Goal: Task Accomplishment & Management: Complete application form

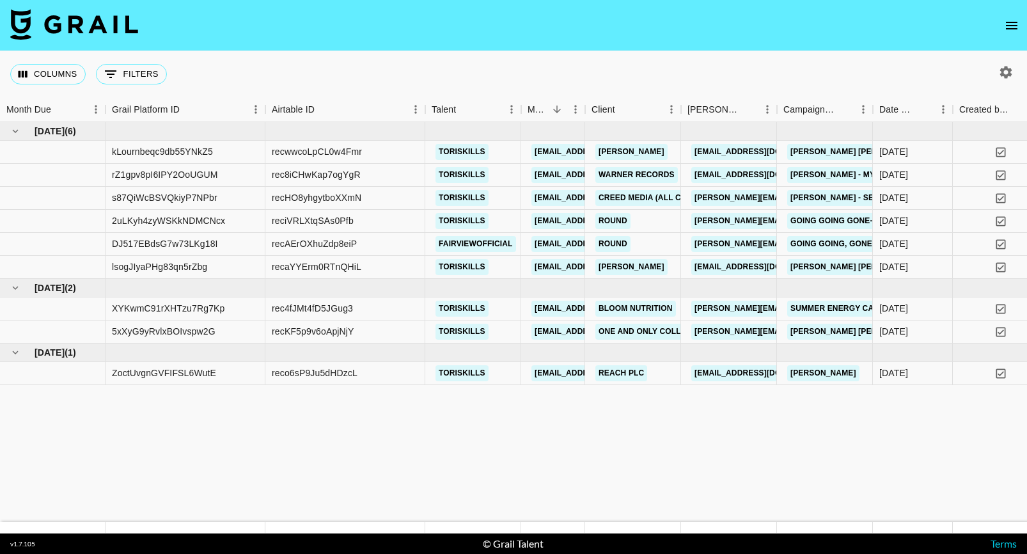
click at [1014, 26] on icon "open drawer" at bounding box center [1010, 25] width 15 height 15
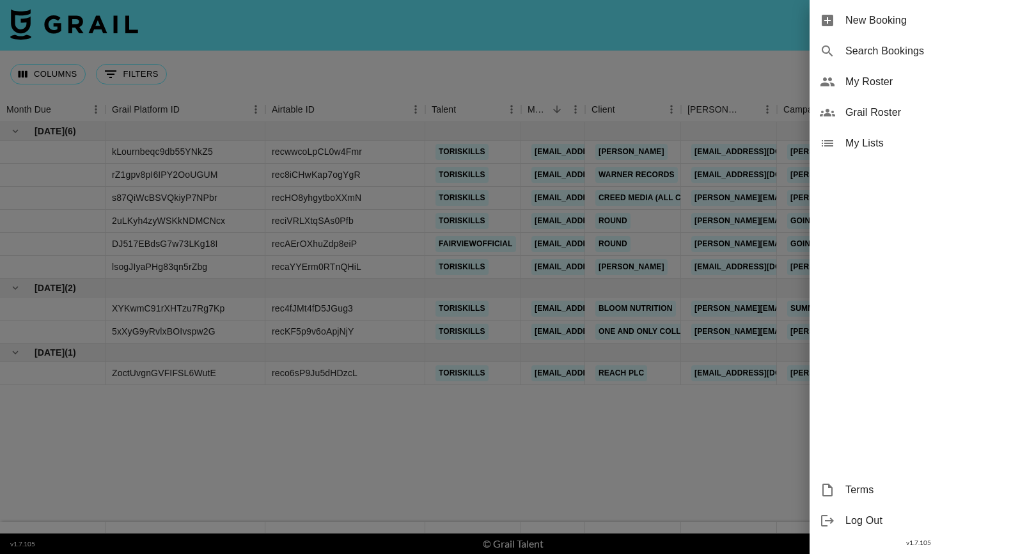
click at [895, 26] on span "New Booking" at bounding box center [930, 20] width 171 height 15
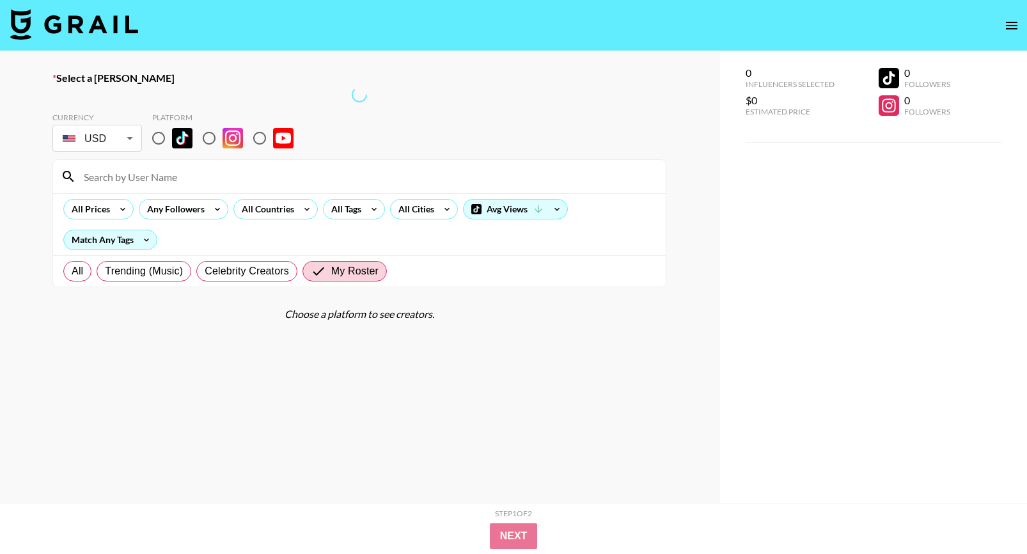
click at [136, 183] on input at bounding box center [367, 176] width 582 height 20
click at [420, 108] on section "Currency USD USD ​ Platform All Prices Any Followers All Countries All Tags All…" at bounding box center [359, 194] width 614 height 185
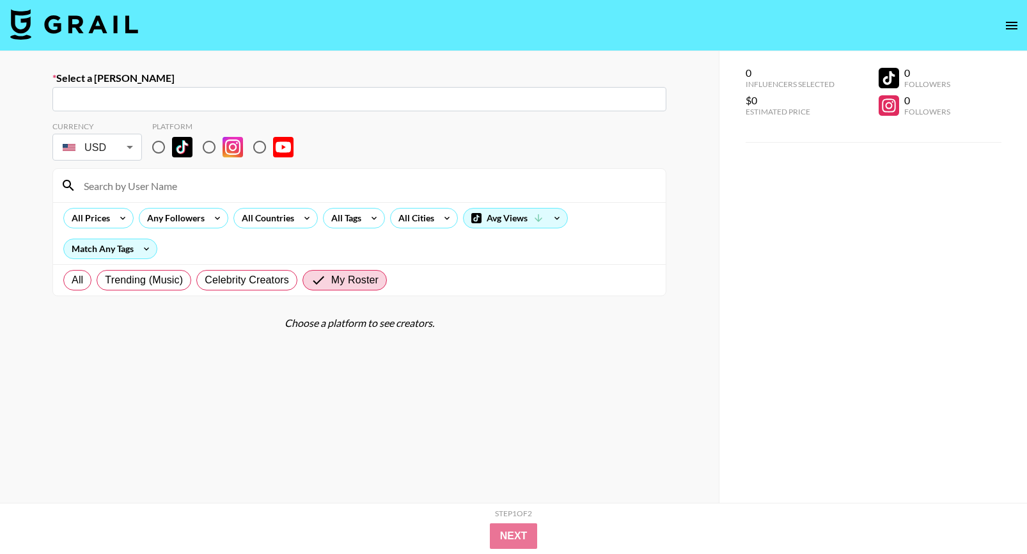
click at [420, 106] on input "text" at bounding box center [359, 99] width 598 height 15
click at [286, 94] on input "text" at bounding box center [359, 99] width 598 height 15
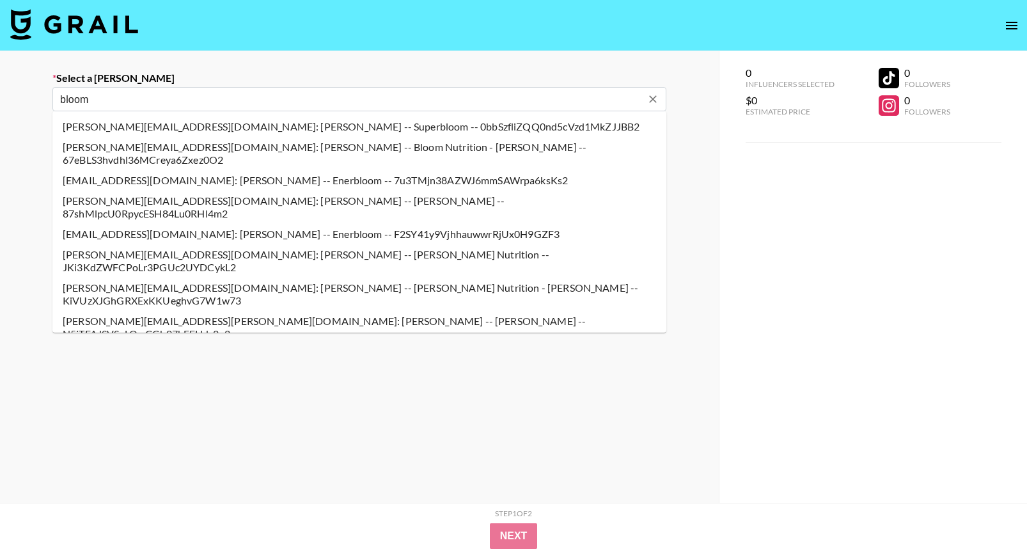
type input "bloom"
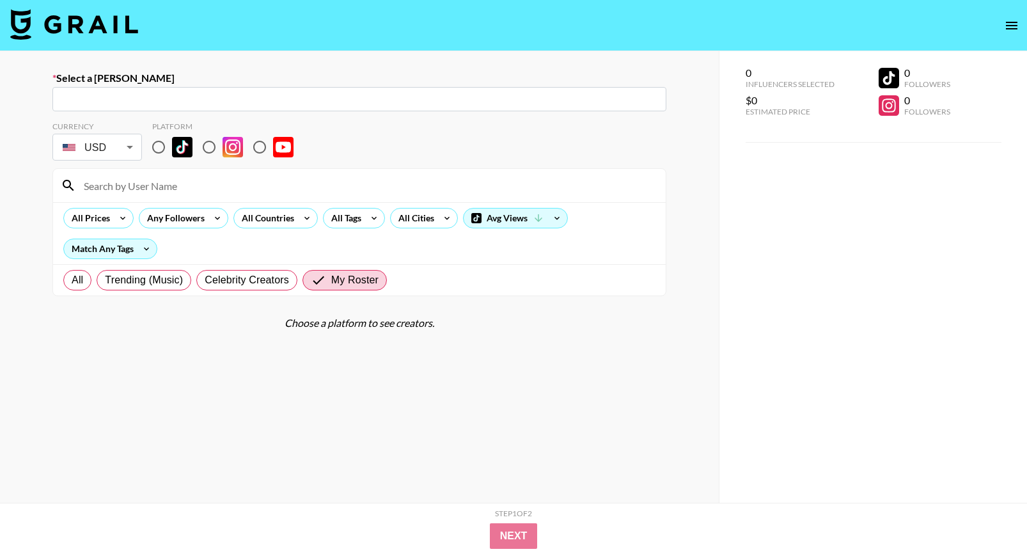
paste input "loreni@bloomnu.com"
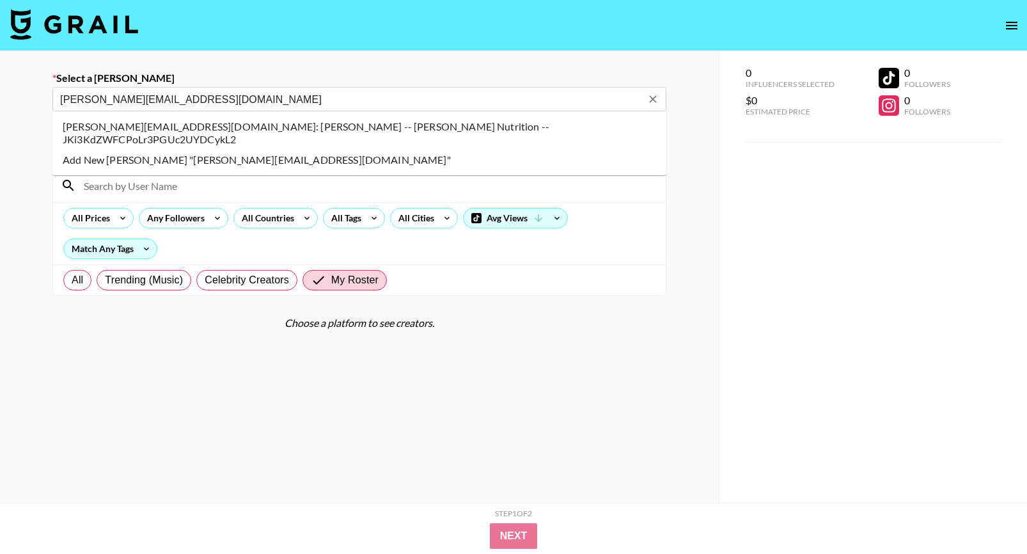
click at [314, 130] on li "loreni@bloomnu.com: Loreni Yepremian -- Bloom Nutrition -- JKi3KdZWFCPoLr3PGUc2…" at bounding box center [359, 132] width 614 height 33
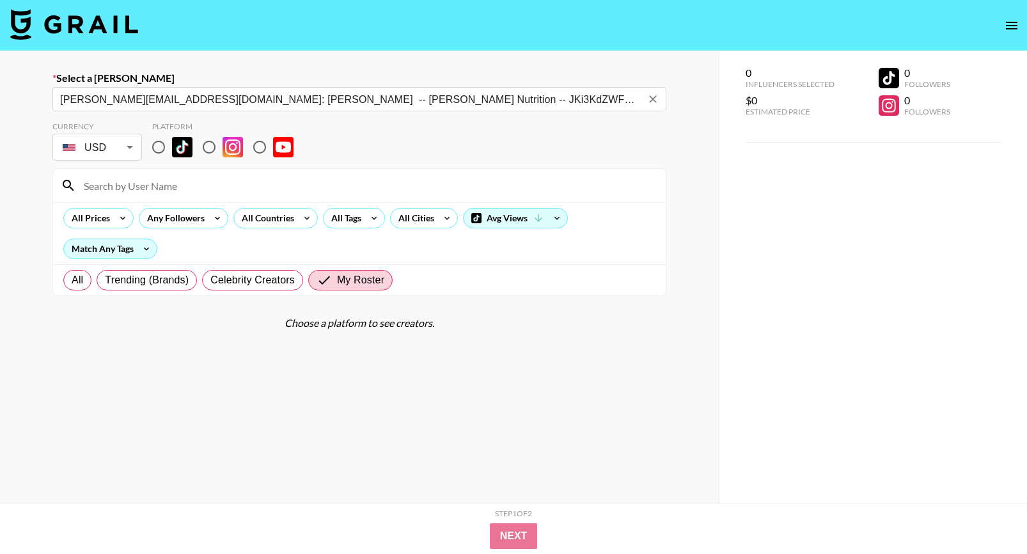
type input "loreni@bloomnu.com: Loreni Yepremian -- Bloom Nutrition -- JKi3KdZWFCPoLr3PGUc2…"
click at [162, 177] on input at bounding box center [367, 185] width 582 height 20
click at [137, 188] on input "toriskills" at bounding box center [367, 185] width 582 height 20
type input "t"
click at [160, 146] on input "radio" at bounding box center [158, 147] width 27 height 27
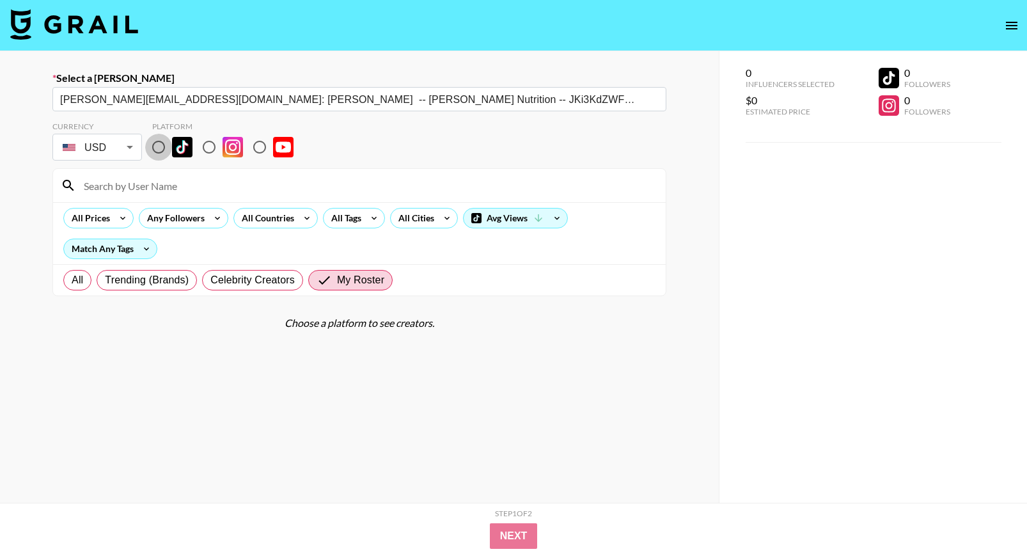
radio input "true"
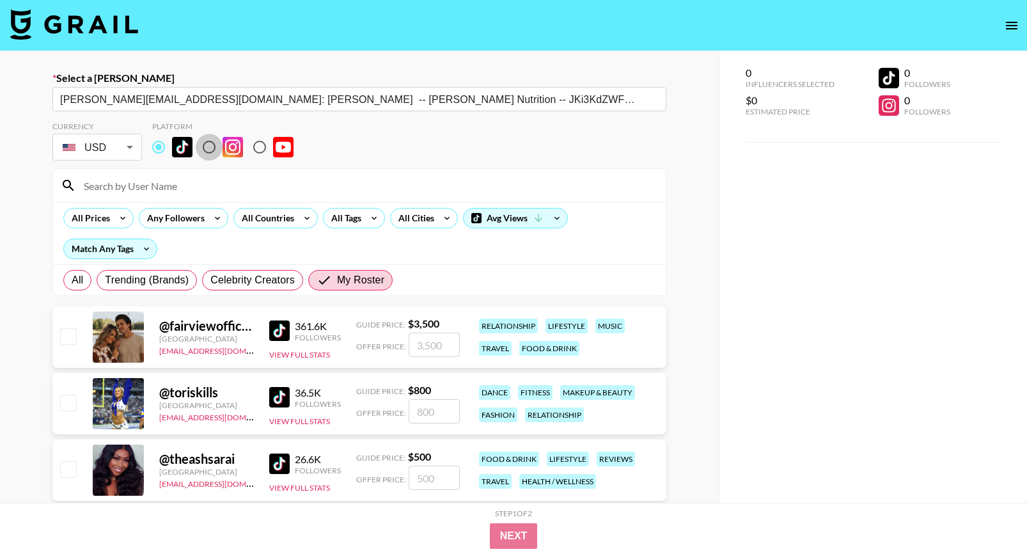
click at [206, 146] on input "radio" at bounding box center [209, 147] width 27 height 27
radio input "true"
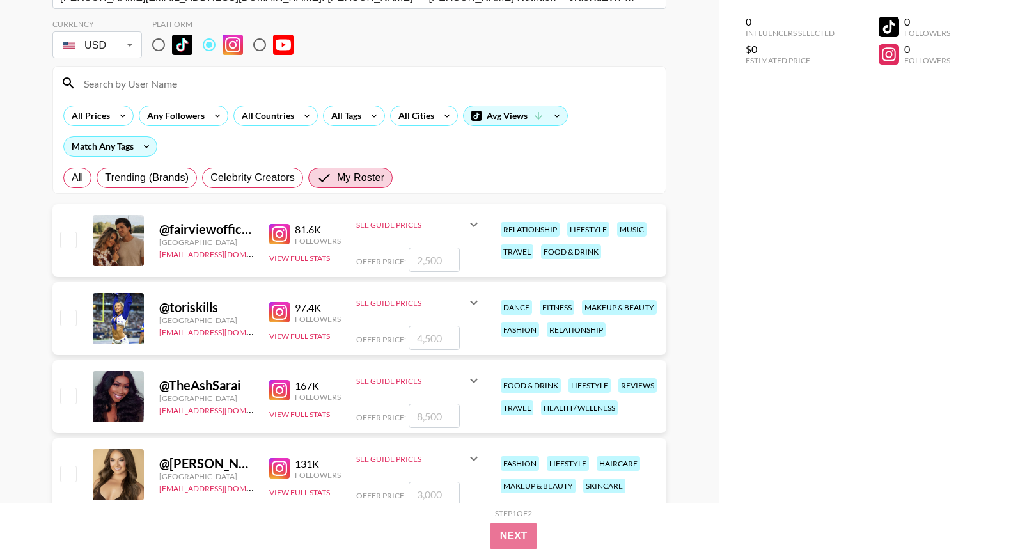
scroll to position [105, 0]
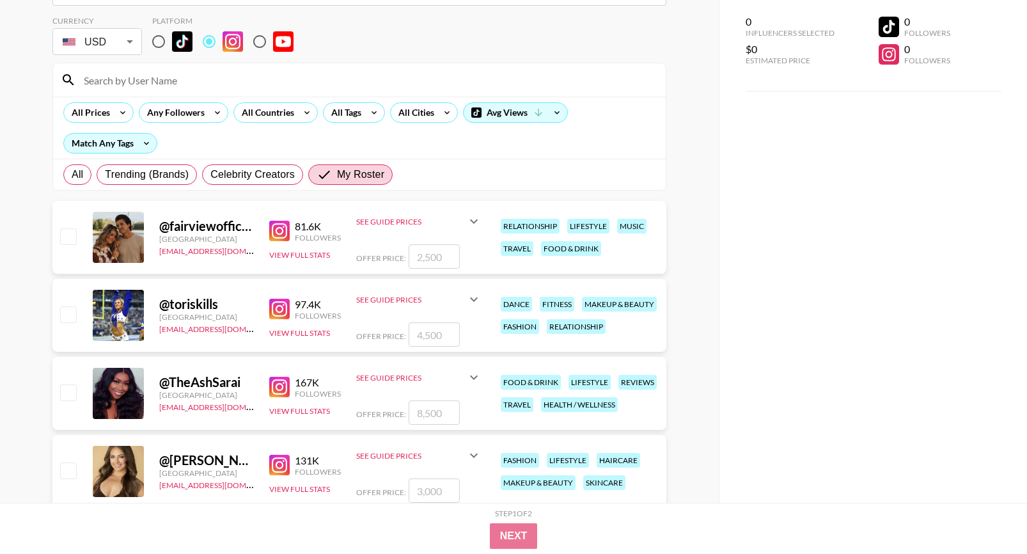
click at [67, 313] on input "checkbox" at bounding box center [67, 313] width 15 height 15
checkbox input "true"
type input "4500"
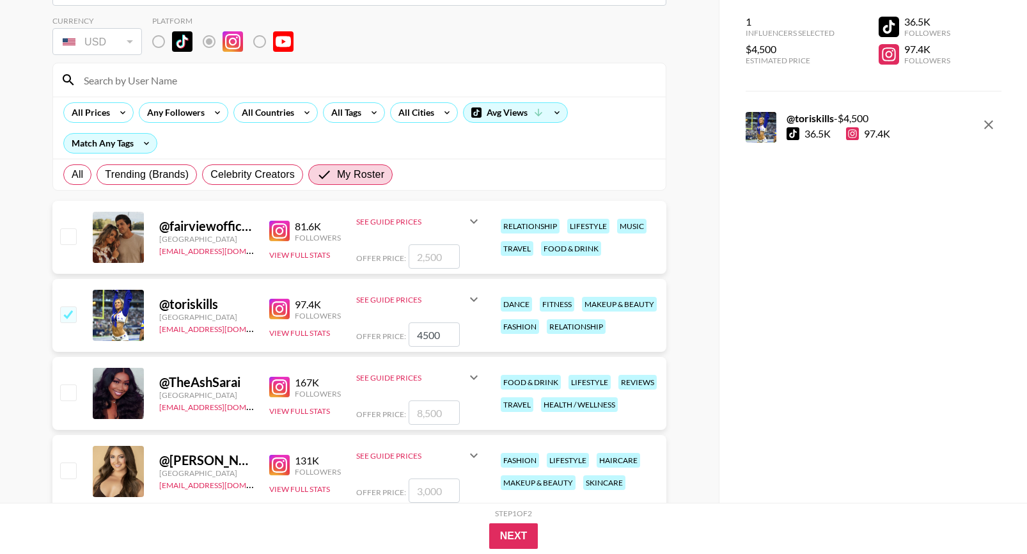
drag, startPoint x: 442, startPoint y: 334, endPoint x: 396, endPoint y: 333, distance: 46.7
click at [398, 334] on div "Offer Price: 4500" at bounding box center [418, 334] width 125 height 24
checkbox input "false"
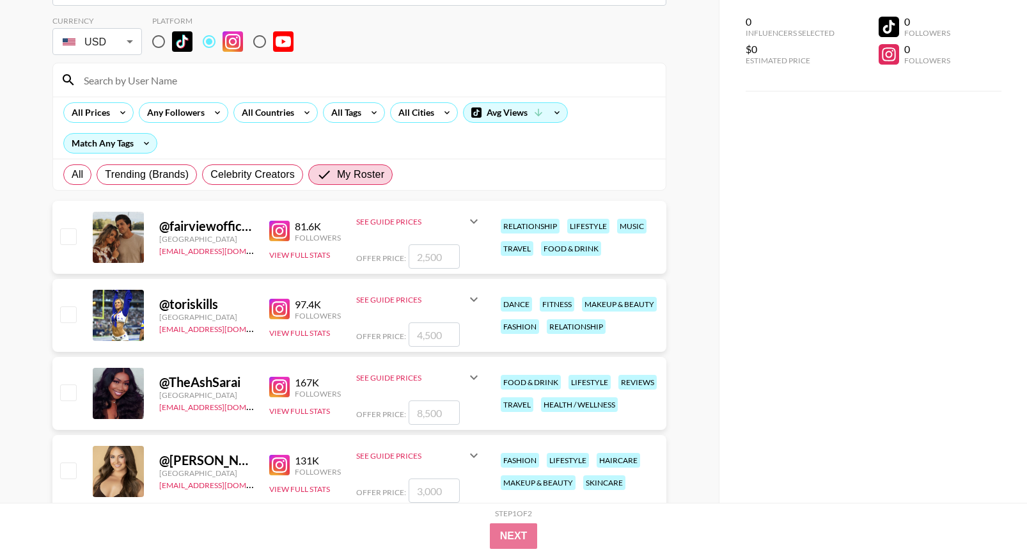
checkbox input "true"
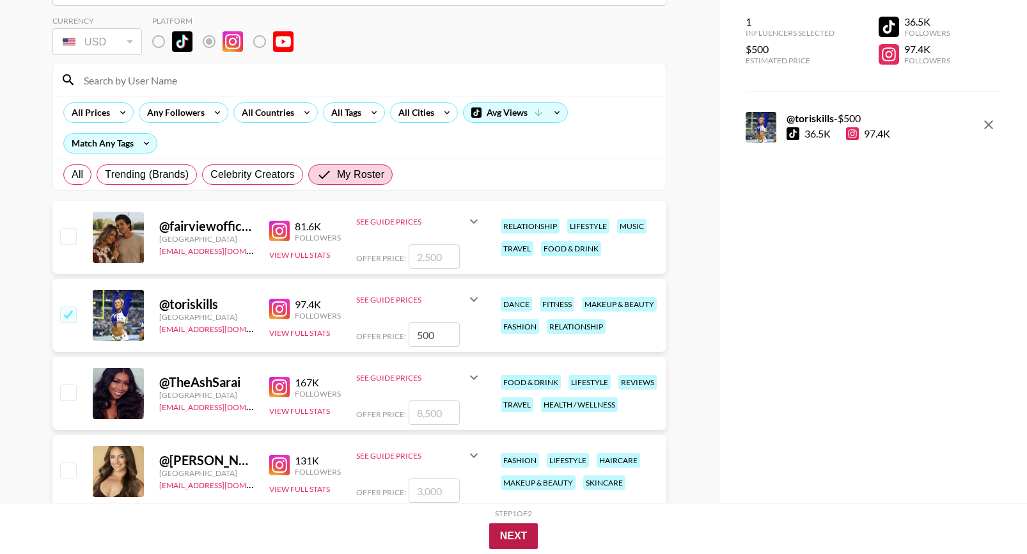
type input "500"
click at [511, 534] on button "Next" at bounding box center [513, 536] width 49 height 26
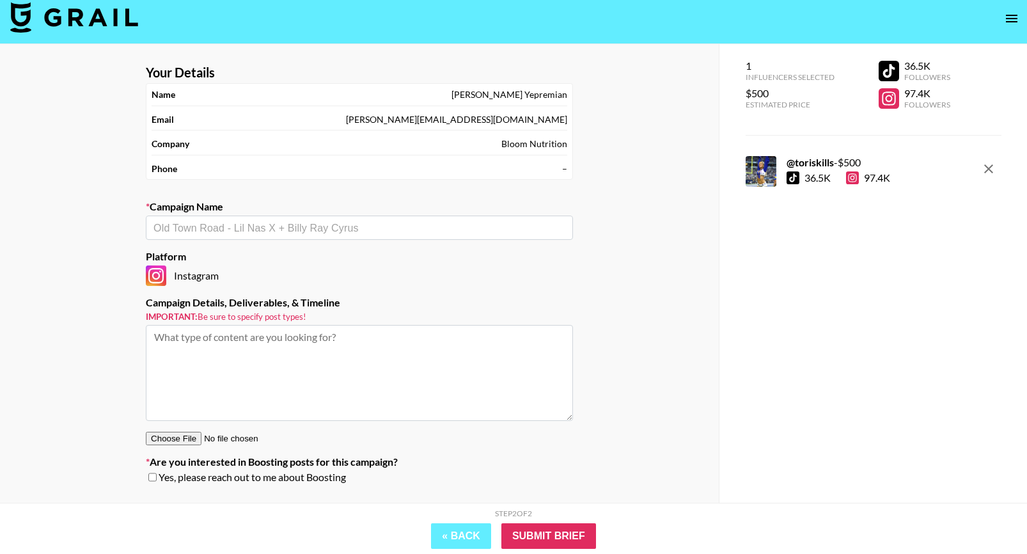
scroll to position [0, 0]
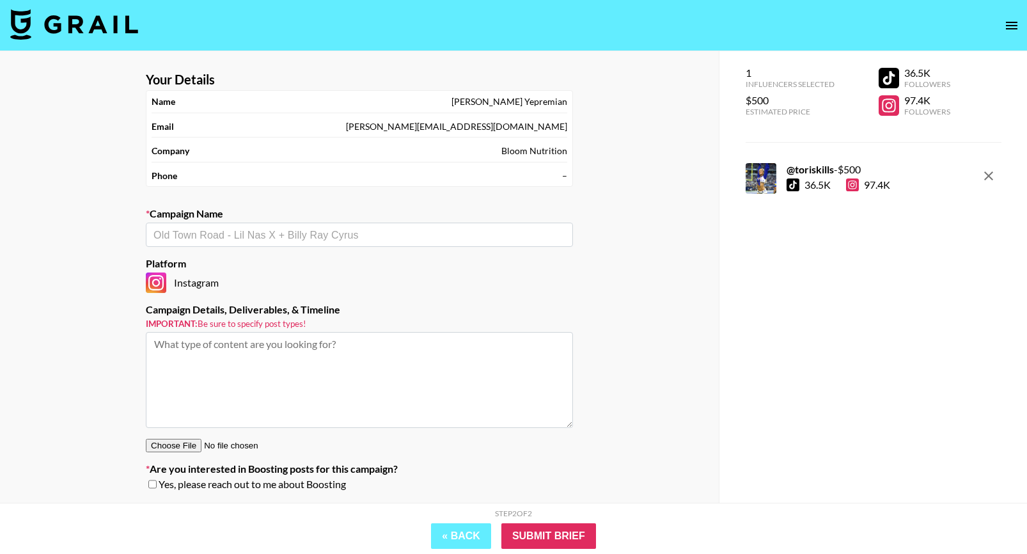
click at [281, 226] on div "​" at bounding box center [359, 234] width 427 height 24
paste input "Bloom Creatine Gummies"
click at [238, 256] on li "Add New Campaign: "Bloom Creatine Gummies X Tori Skills"" at bounding box center [359, 262] width 427 height 20
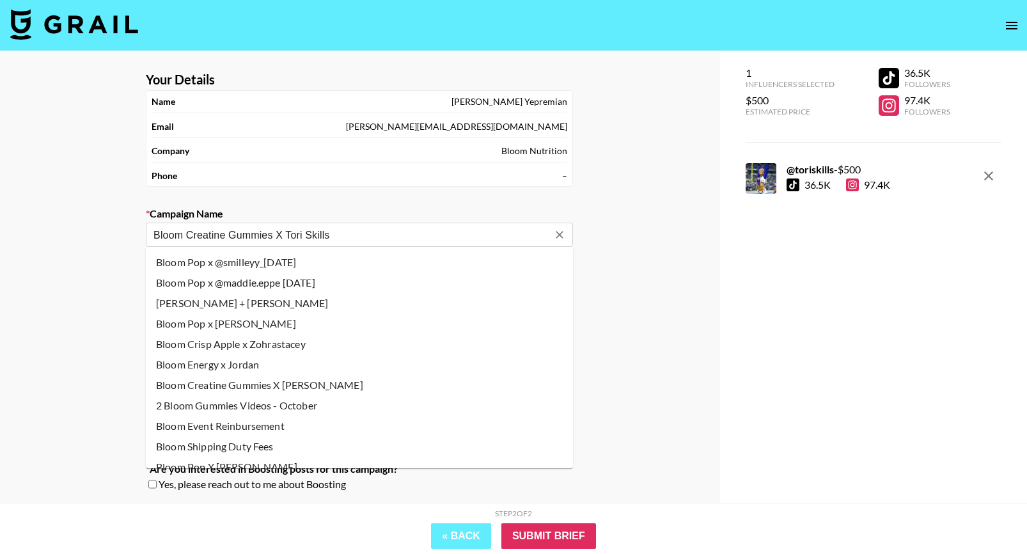
drag, startPoint x: 346, startPoint y: 234, endPoint x: 272, endPoint y: 235, distance: 74.8
click at [272, 235] on input "Bloom Creatine Gummies X Tori Skills" at bounding box center [350, 235] width 394 height 15
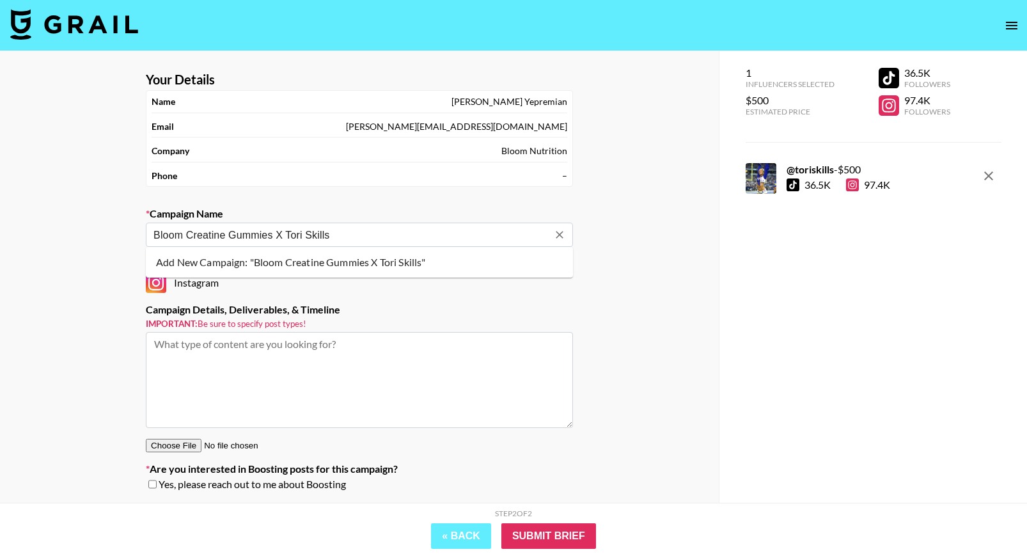
click at [320, 259] on li "Add New Campaign: "Bloom Creatine Gummies X Tori Skills"" at bounding box center [359, 262] width 427 height 20
type input "Bloom Creatine Gummies X Tori Skills"
click at [270, 353] on textarea at bounding box center [359, 380] width 427 height 96
paste textarea "Hey Alyssa, Amazing! I would love to offer her $500 to create 2 videos incorpor…"
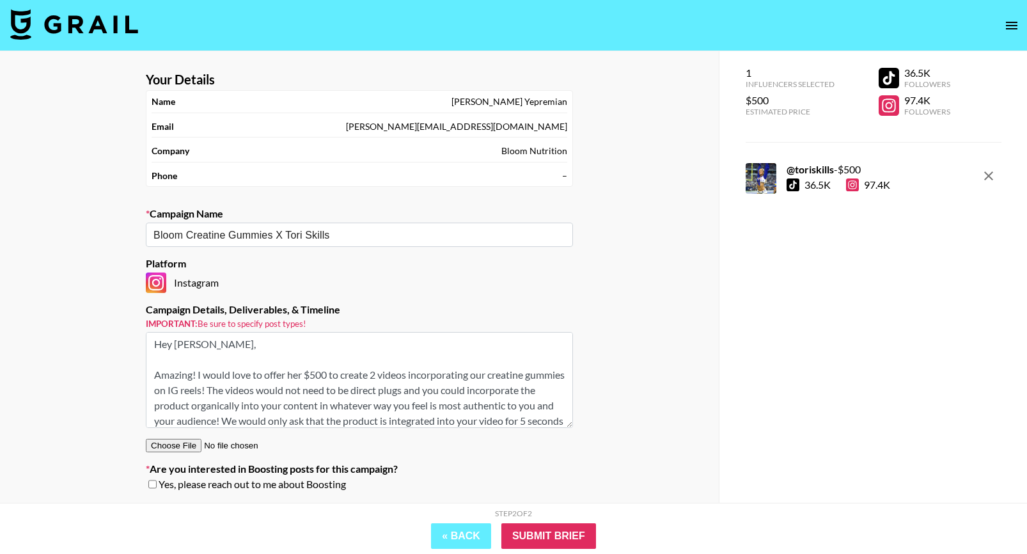
drag, startPoint x: 304, startPoint y: 369, endPoint x: 141, endPoint y: 335, distance: 165.8
click at [141, 335] on section "Your Details Name Loreni Yepremian Email loreni@bloomnu.com Company Bloom Nutri…" at bounding box center [359, 285] width 447 height 449
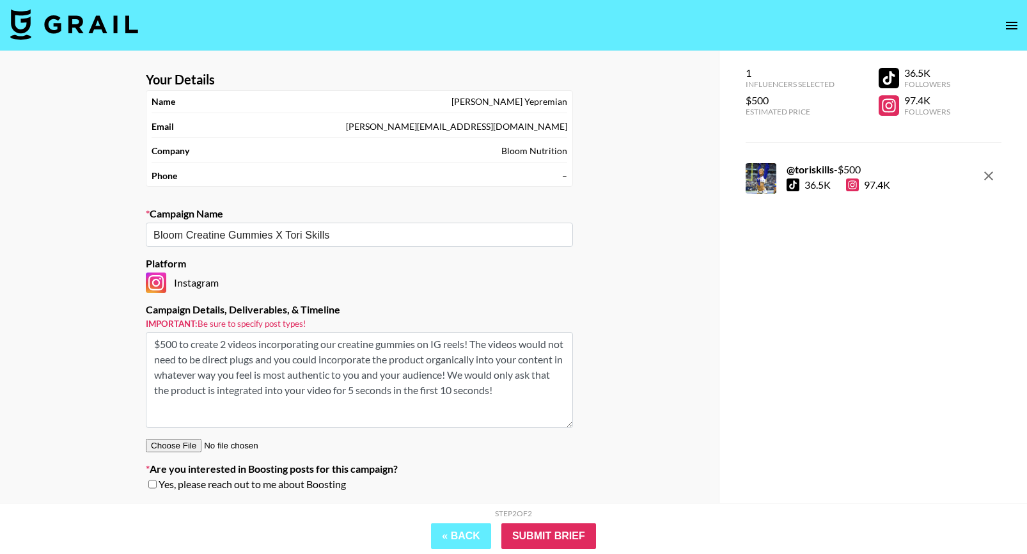
click at [393, 420] on textarea "$500 to create 2 videos incorporating our creatine gummies on IG reels! The vid…" at bounding box center [359, 380] width 427 height 96
paste textarea "https://www.instagram.com/reel/DPAlO4rDOPG/"
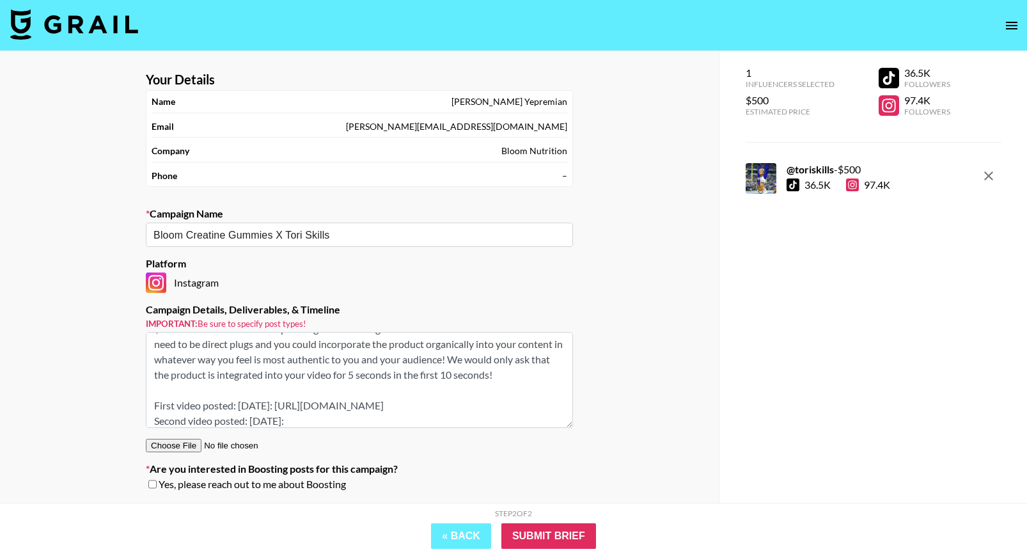
paste textarea "https://www.instagram.com/reel/DPe_i8IERt3/"
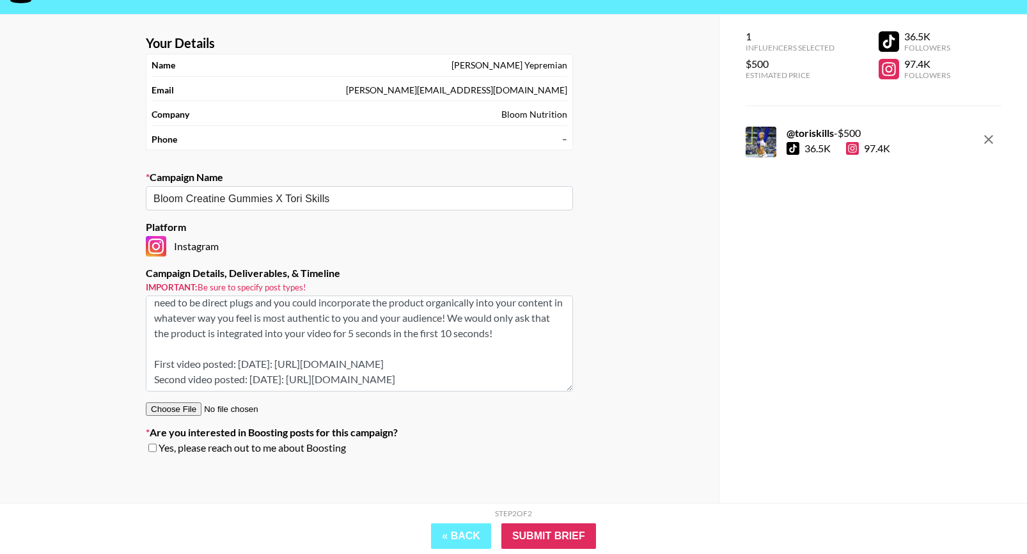
scroll to position [51, 0]
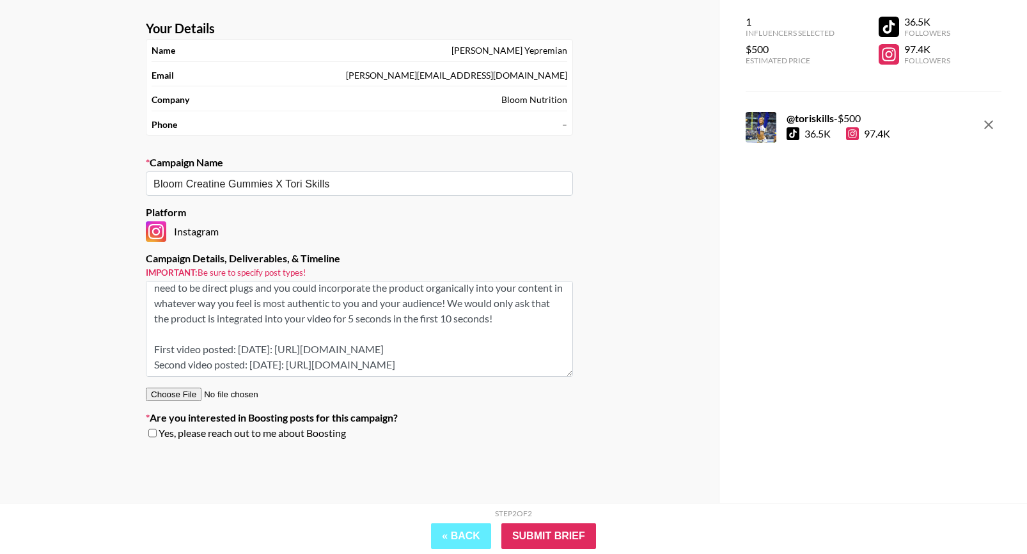
type textarea "$500 to create 2 videos incorporating our creatine gummies on IG reels! The vid…"
click at [152, 431] on input "checkbox" at bounding box center [152, 432] width 8 height 9
checkbox input "true"
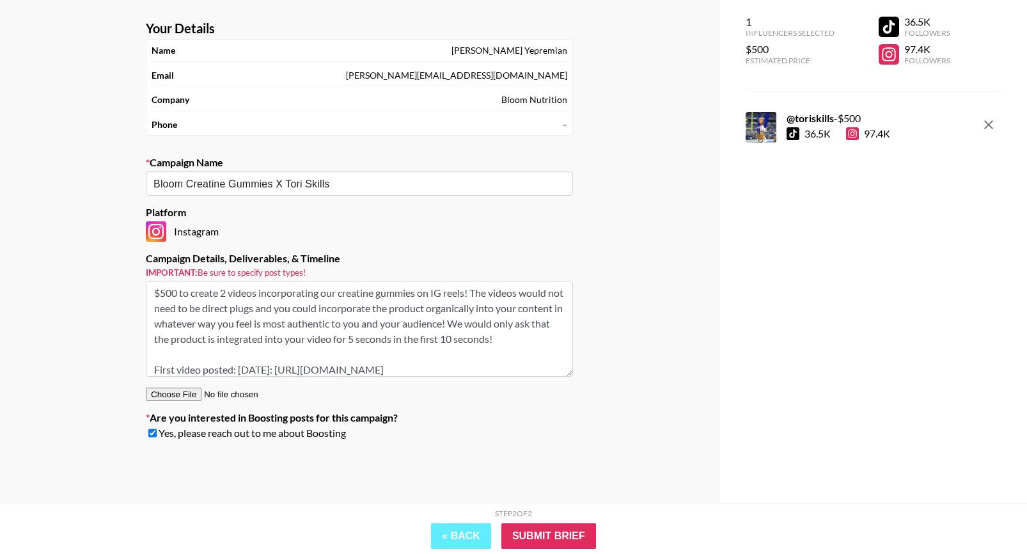
click at [164, 394] on input "file" at bounding box center [227, 393] width 162 height 13
click at [161, 393] on input "file" at bounding box center [227, 393] width 162 height 13
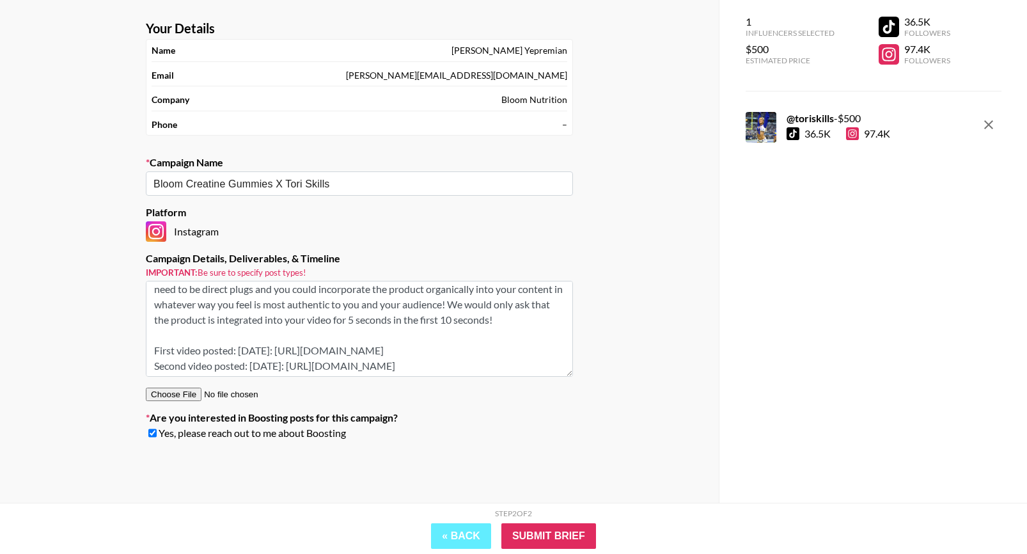
type input "C:\fakepath\Creatine Gummies Influencer Brief (1).pdf"
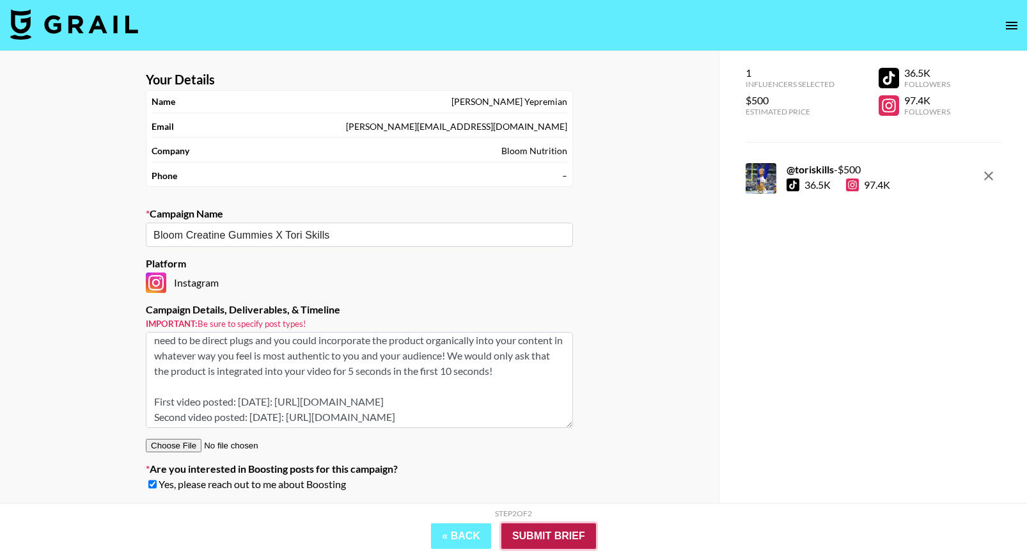
click at [540, 536] on input "Submit Brief" at bounding box center [548, 536] width 95 height 26
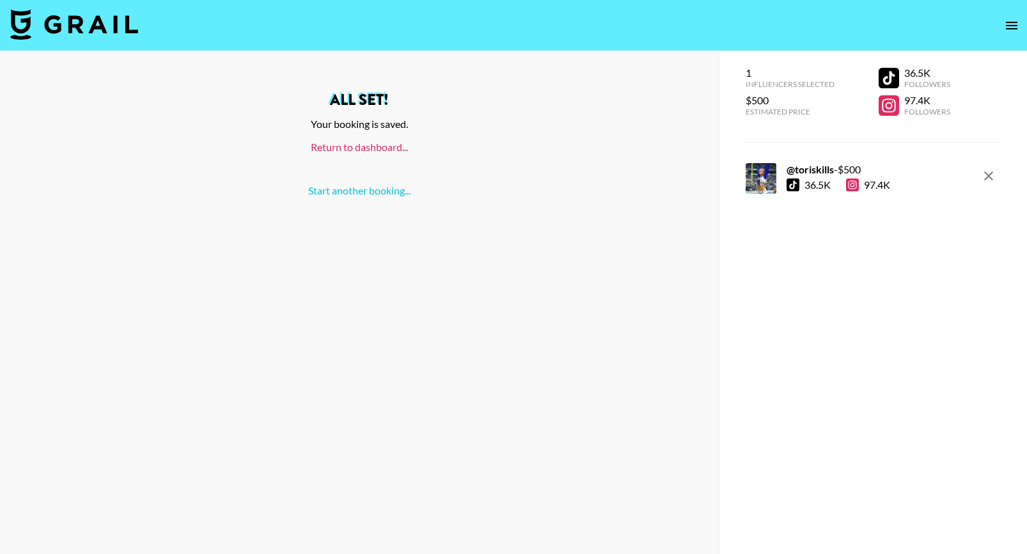
click at [362, 143] on link "Return to dashboard..." at bounding box center [359, 147] width 97 height 12
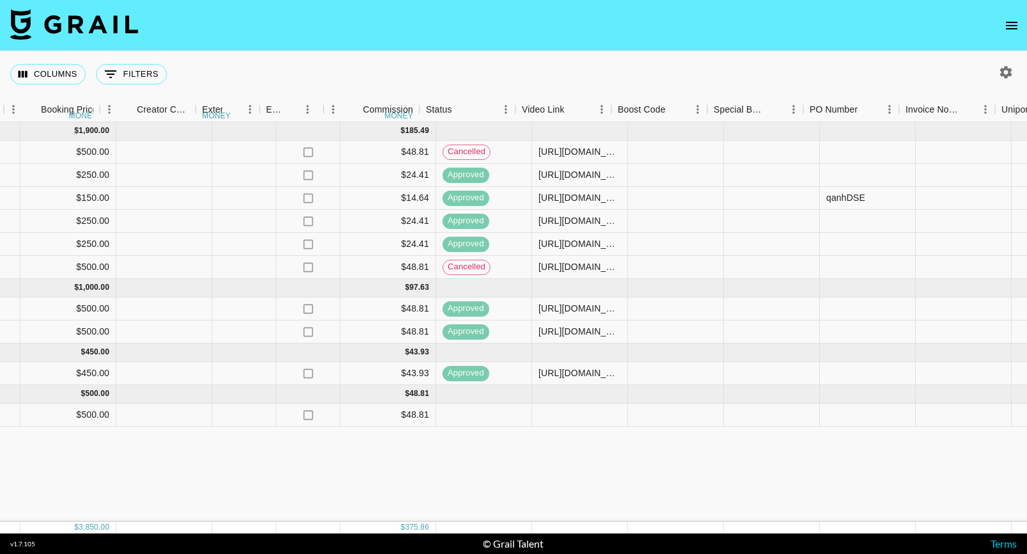
scroll to position [0, 1188]
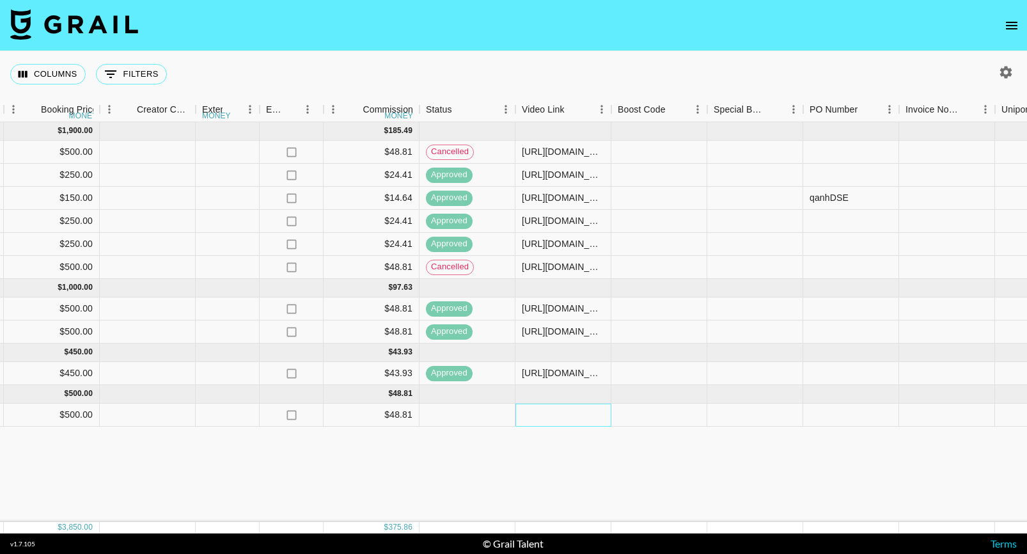
click at [543, 416] on div at bounding box center [563, 414] width 96 height 23
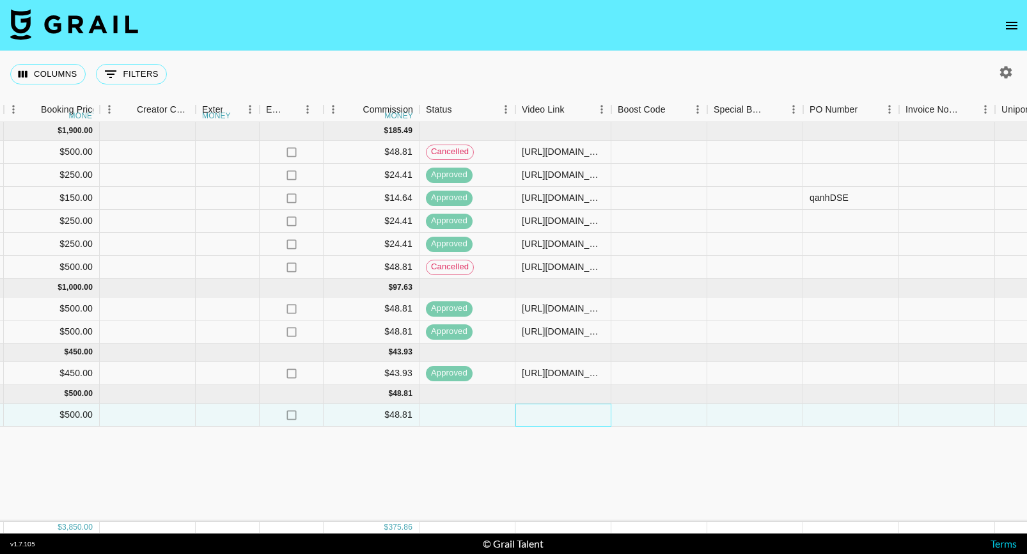
click at [537, 413] on div at bounding box center [563, 414] width 96 height 23
click at [588, 410] on input "https://www.instagram.com/reel/DPe_i8IERt3/" at bounding box center [563, 414] width 94 height 10
click at [601, 415] on input "https://www.instagram.com/reel/DPe_i8IERt3/" at bounding box center [563, 414] width 94 height 10
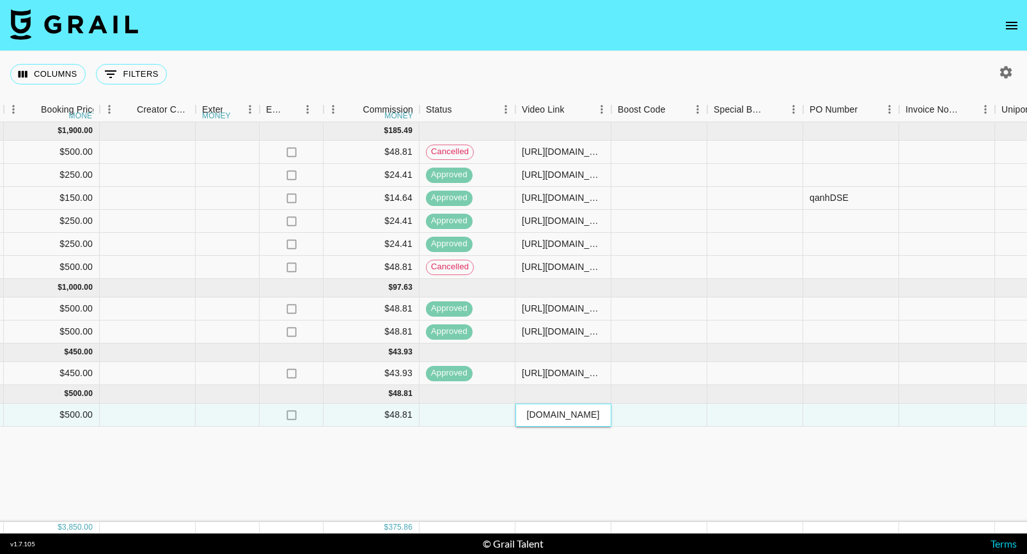
scroll to position [0, 130]
paste input "https://www.instagram.com/reel/DPAlO4rDOPG/"
type input "https://www.instagram.com/reel/DPe_i8IERt3/ https://www.instagram.com/reel/DPAl…"
click at [565, 463] on div "Jul '25 ( 6 ) $ 1,900.00 $ 185.49 kLournbeqc9db55YNkZ5 recwwcoLpCL0w4Fmr torisk…" at bounding box center [168, 321] width 2713 height 399
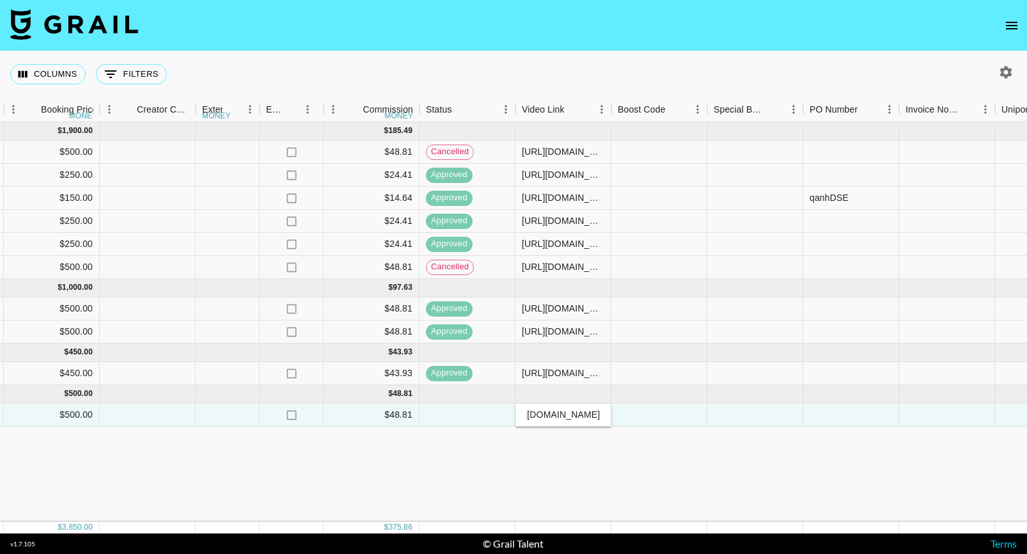
scroll to position [0, 0]
click at [564, 415] on div "https://www.instagram.com/reel/DPe_i8IERt3/ https://www.instagram.com/reel/DPAl…" at bounding box center [563, 414] width 82 height 13
click at [584, 467] on div "Jul '25 ( 6 ) $ 1,900.00 $ 185.49 kLournbeqc9db55YNkZ5 recwwcoLpCL0w4Fmr torisk…" at bounding box center [168, 321] width 2713 height 399
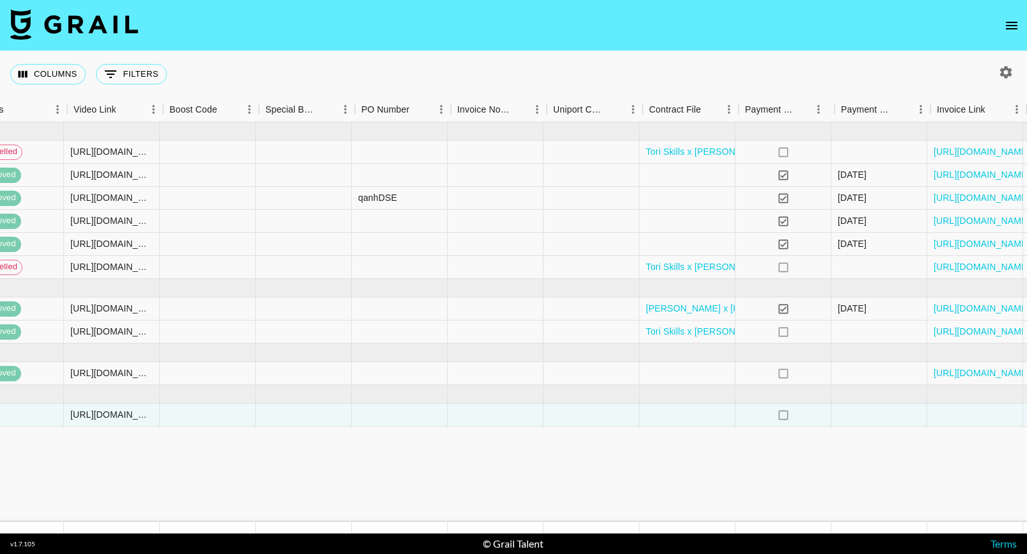
scroll to position [0, 1641]
click at [687, 409] on div at bounding box center [685, 414] width 96 height 23
click at [686, 408] on div at bounding box center [685, 414] width 96 height 23
click at [687, 408] on div at bounding box center [685, 414] width 96 height 23
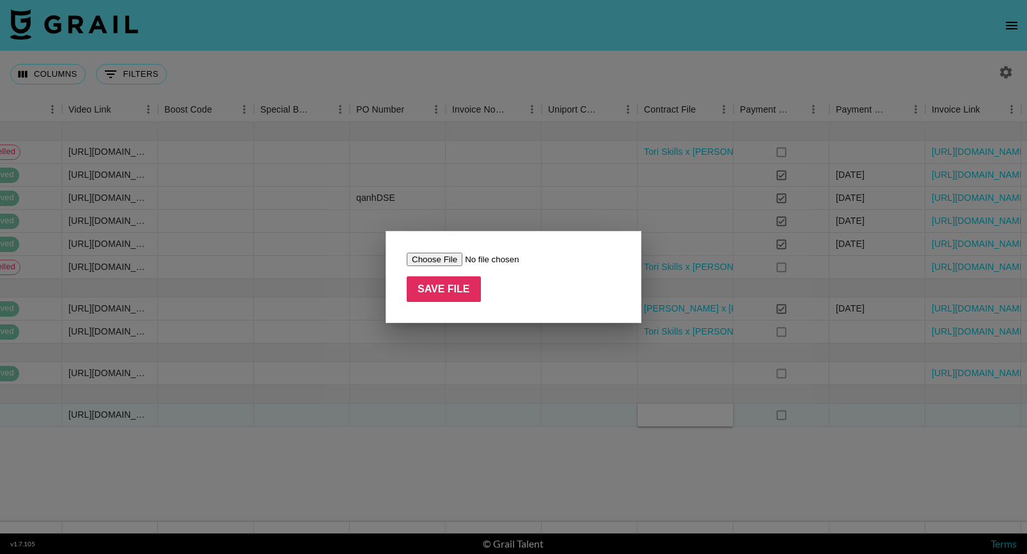
click at [451, 259] on input "file" at bounding box center [488, 258] width 162 height 13
type input "C:\fakepath\IMG_0019 (1).jpeg"
click at [437, 283] on input "Save File" at bounding box center [444, 289] width 74 height 26
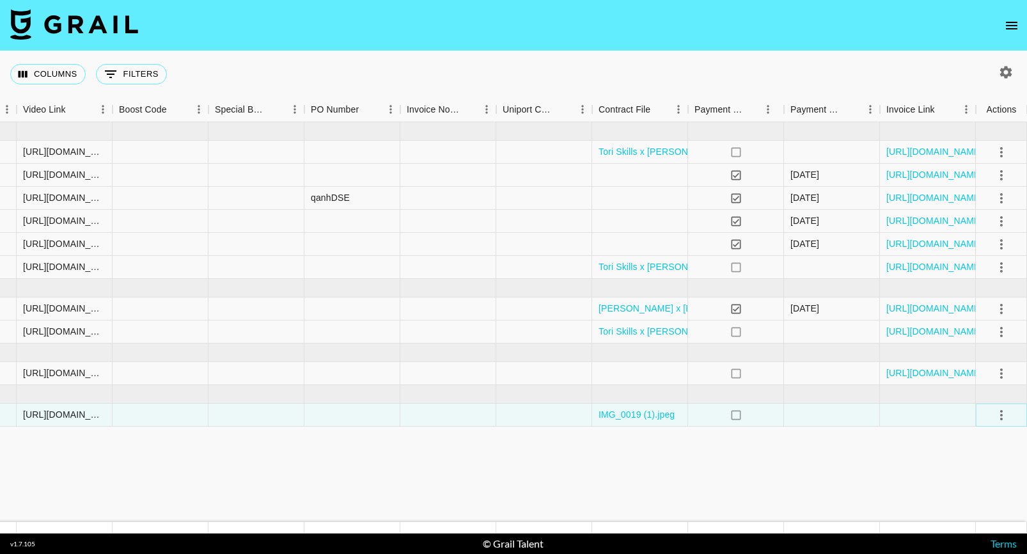
click at [1005, 412] on icon "select merge strategy" at bounding box center [1000, 414] width 15 height 15
click at [967, 532] on div "Approve" at bounding box center [973, 534] width 39 height 15
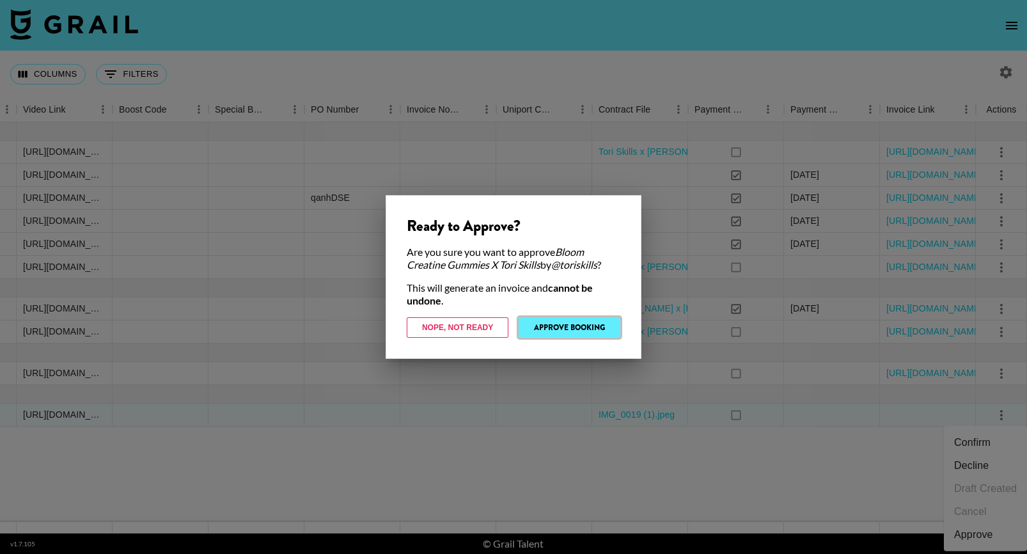
click at [559, 329] on button "Approve Booking" at bounding box center [569, 327] width 102 height 20
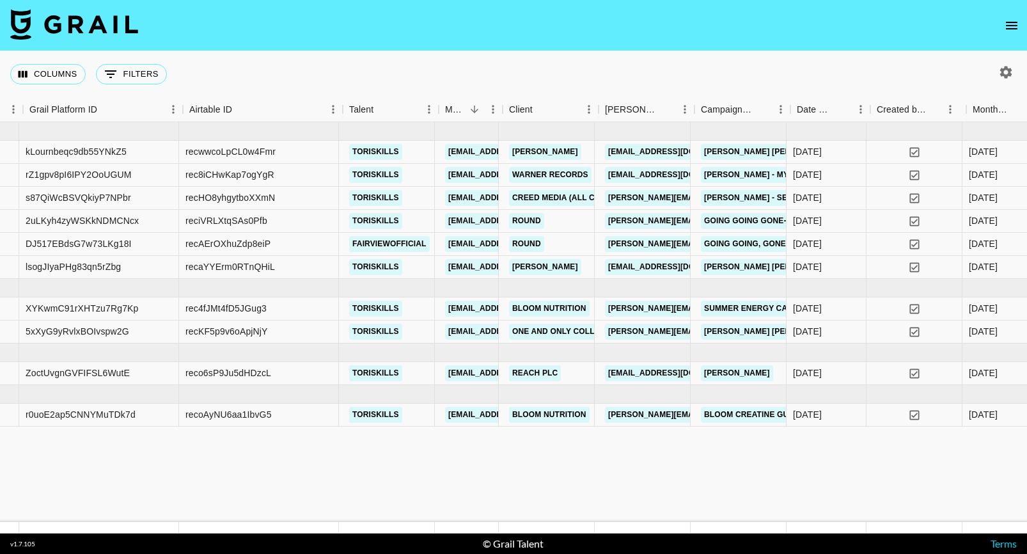
scroll to position [0, 82]
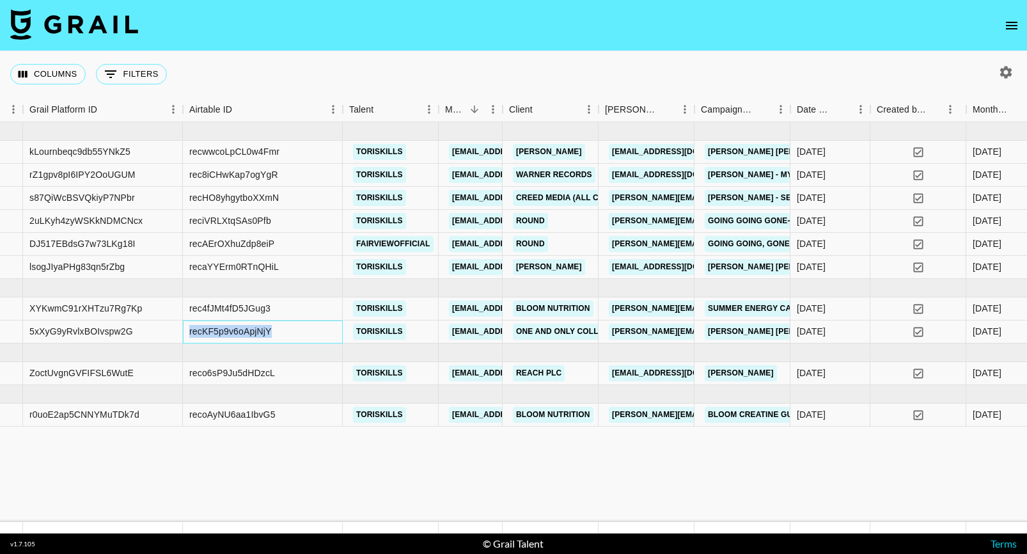
drag, startPoint x: 283, startPoint y: 329, endPoint x: 188, endPoint y: 332, distance: 95.3
click at [187, 333] on div "recKF5p9v6oApjNjY" at bounding box center [263, 331] width 160 height 23
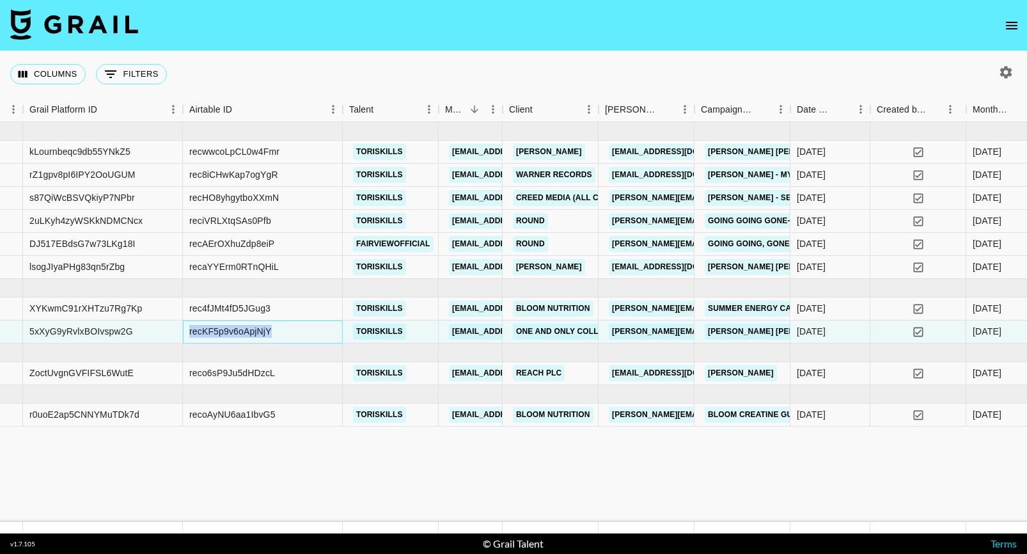
copy div "recKF5p9v6oApjNjY"
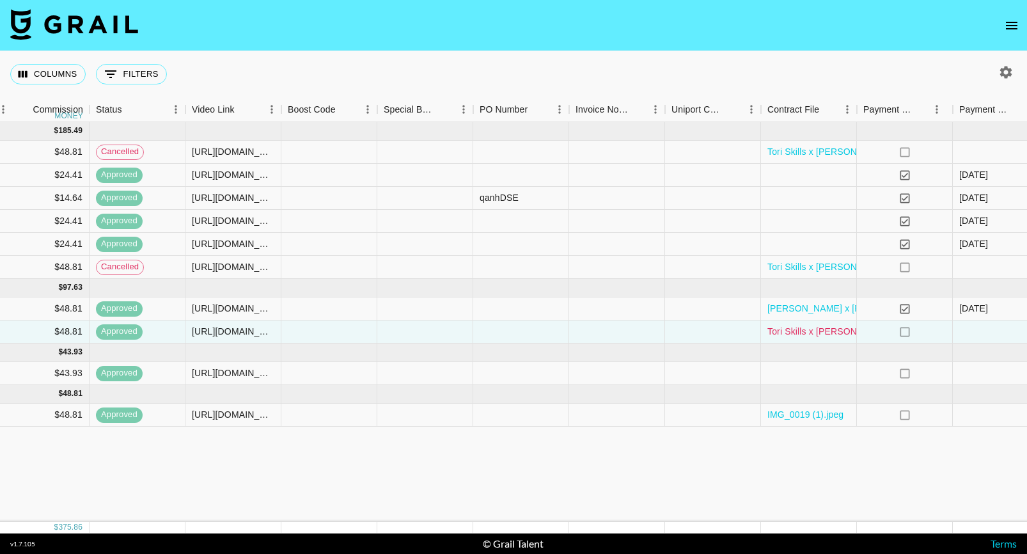
scroll to position [0, 1687]
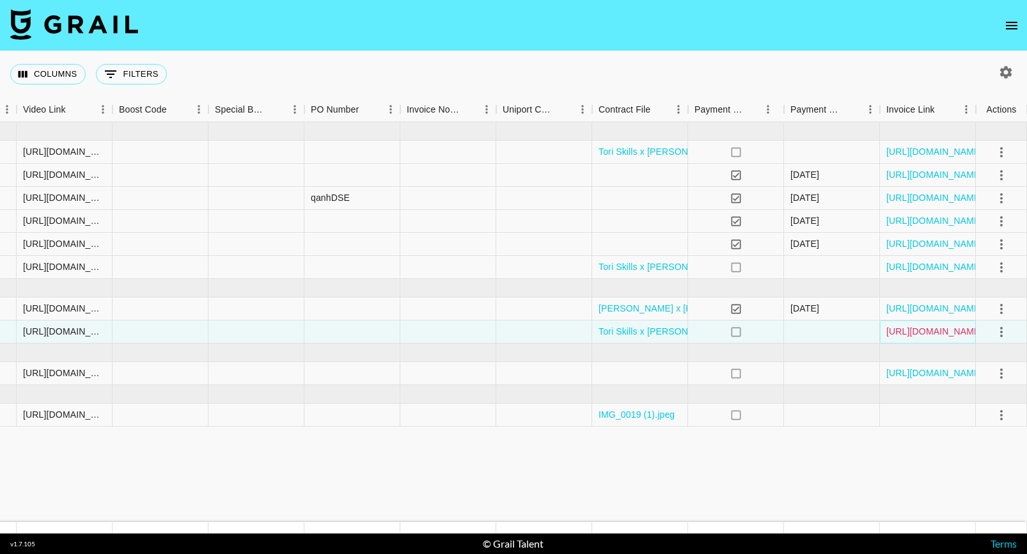
click at [908, 329] on link "https://in.xero.com/k2HuPFu6LuUUDbAbxoHYaTHrr5U5r76i1zrHOlo0" at bounding box center [934, 331] width 97 height 13
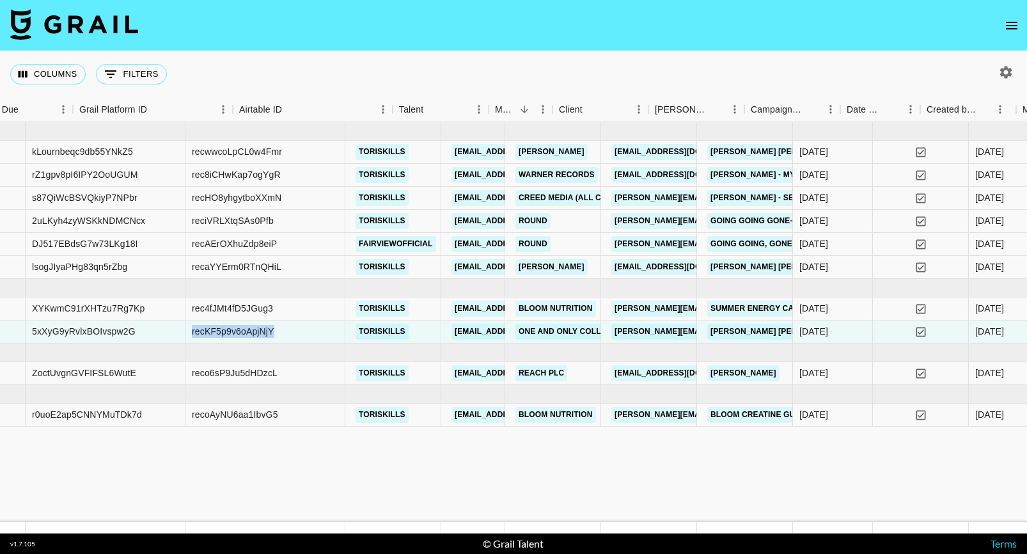
scroll to position [0, 0]
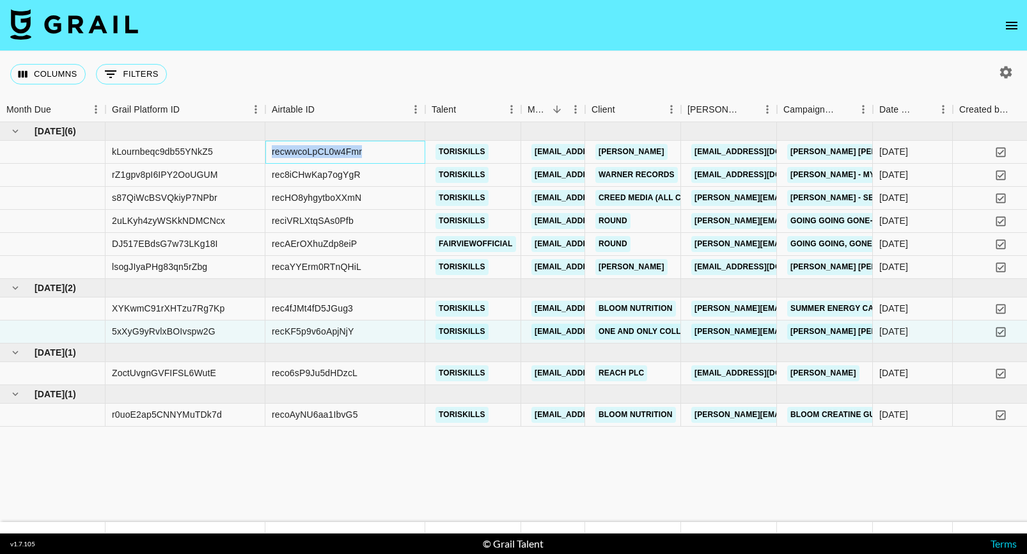
drag, startPoint x: 368, startPoint y: 150, endPoint x: 270, endPoint y: 152, distance: 97.8
click at [270, 152] on div "recwwcoLpCL0w4Fmr" at bounding box center [345, 152] width 160 height 23
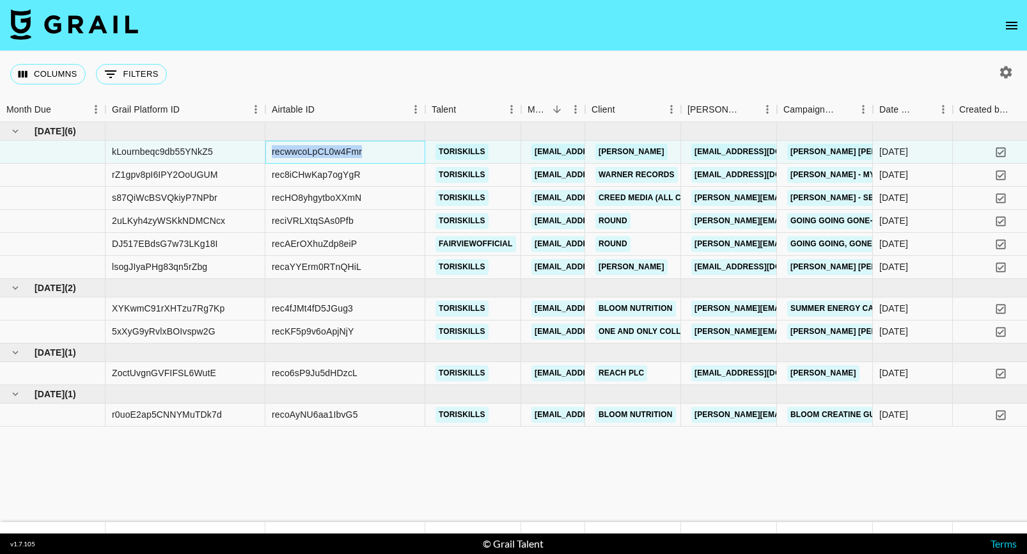
copy div "recwwcoLpCL0w4Fmr"
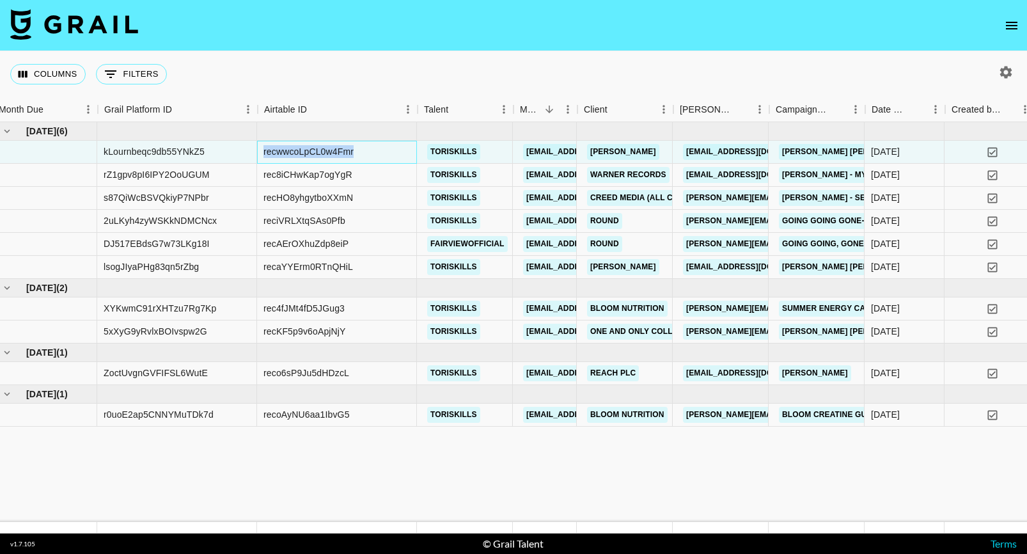
scroll to position [0, 11]
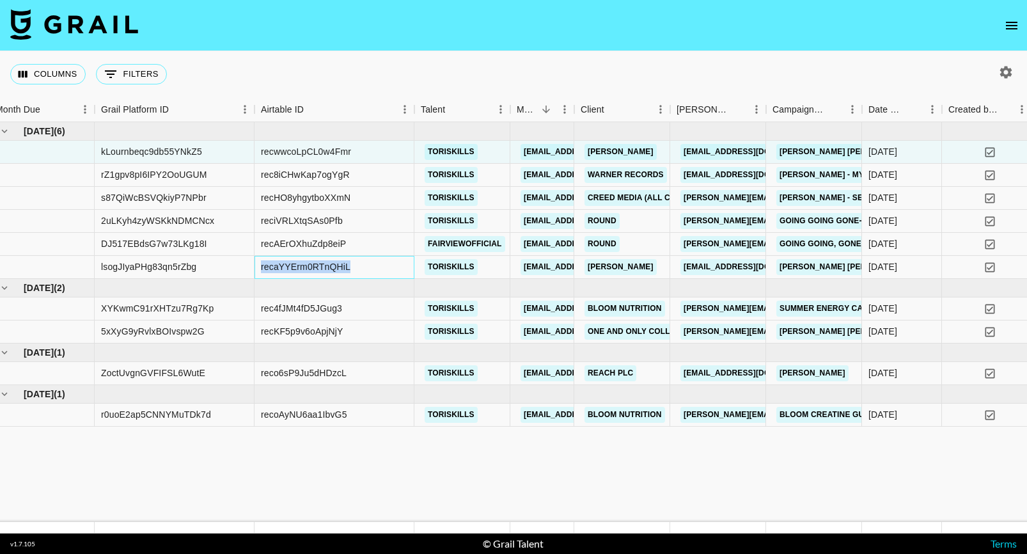
drag, startPoint x: 366, startPoint y: 263, endPoint x: 260, endPoint y: 261, distance: 106.7
click at [260, 261] on div "recaYYErm0RTnQHiL" at bounding box center [334, 267] width 160 height 23
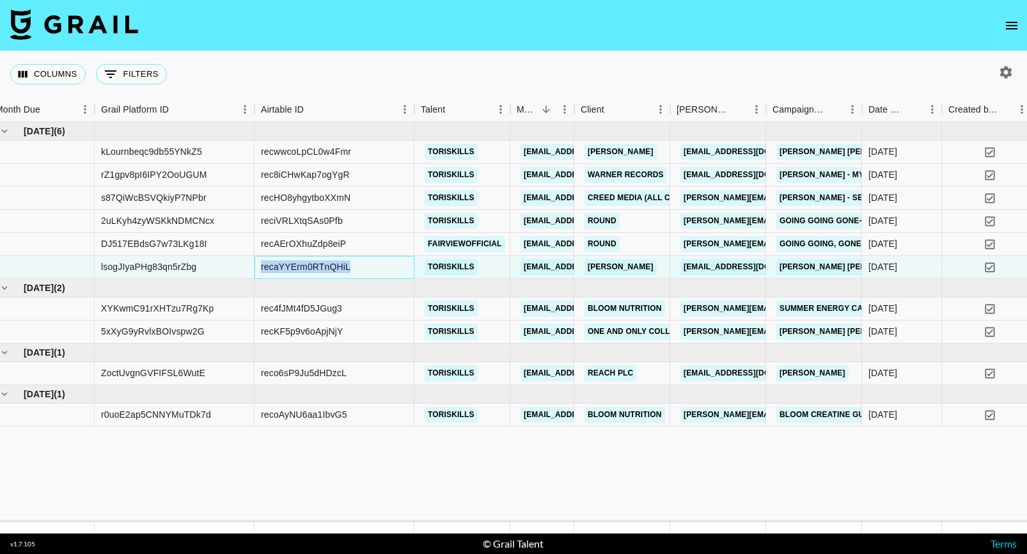
copy div "recaYYErm0RTnQHiL"
